Goal: Find specific page/section: Find specific page/section

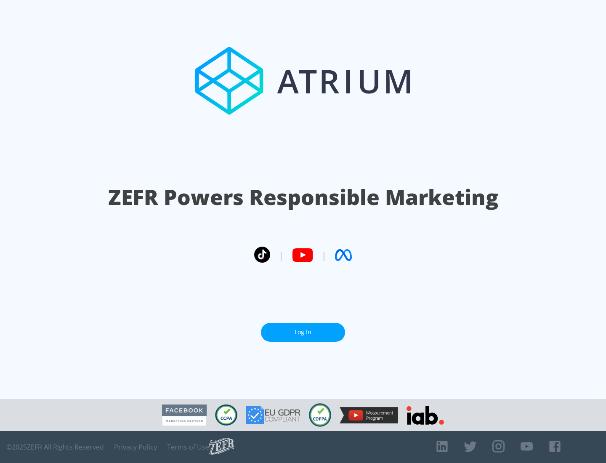
click at [303, 332] on link "Log In" at bounding box center [303, 332] width 84 height 19
